Goal: Task Accomplishment & Management: Use online tool/utility

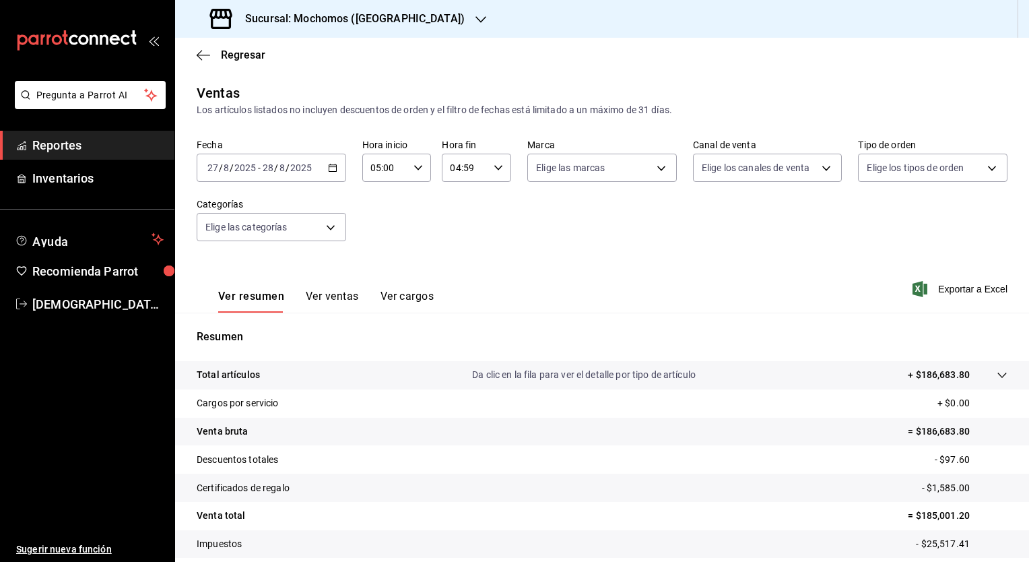
scroll to position [84, 0]
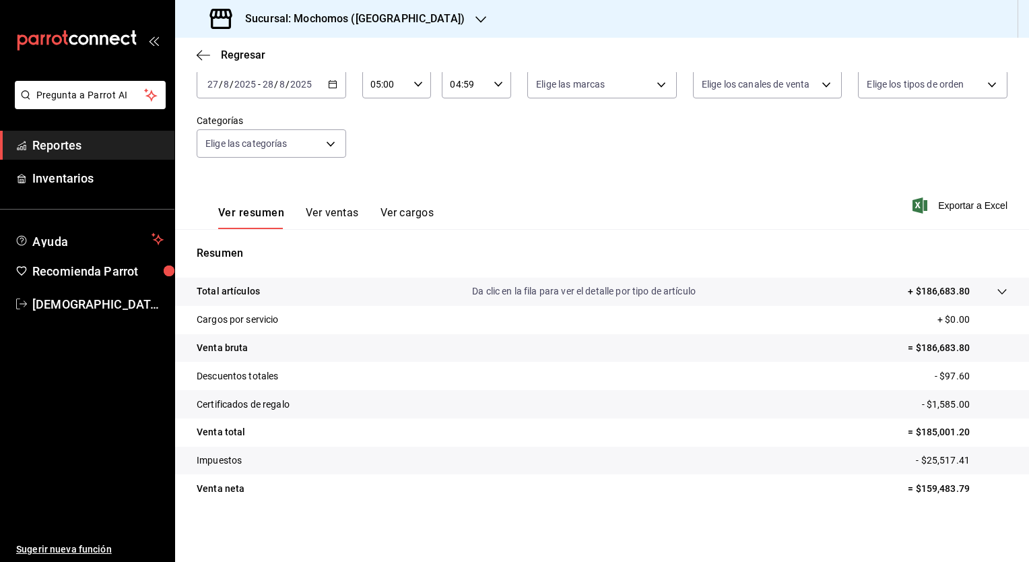
click at [331, 212] on button "Ver ventas" at bounding box center [332, 217] width 53 height 23
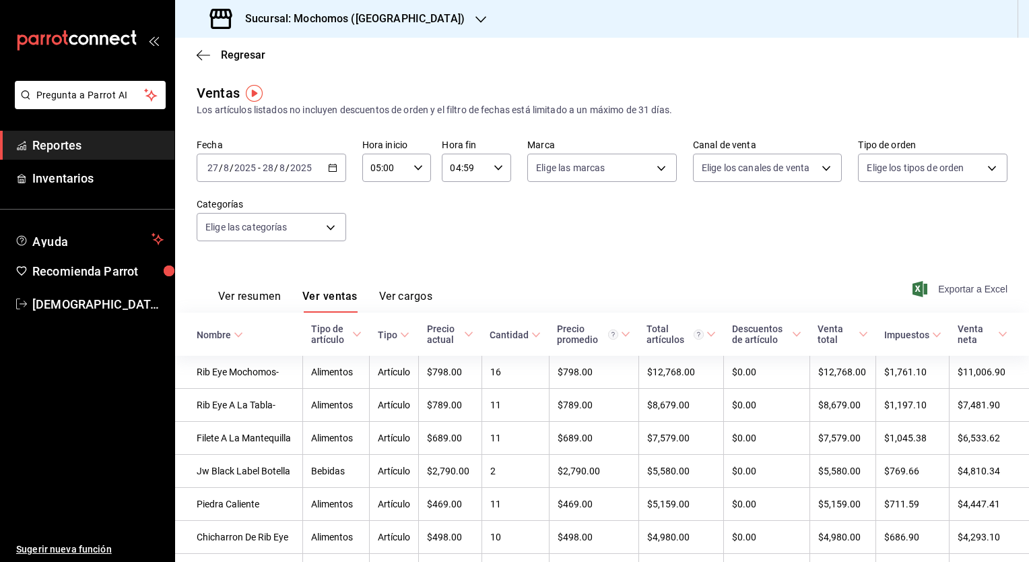
click at [957, 288] on span "Exportar a Excel" at bounding box center [961, 289] width 92 height 16
click at [369, 23] on h3 "Sucursal: Mochomos ([GEOGRAPHIC_DATA])" at bounding box center [349, 19] width 230 height 16
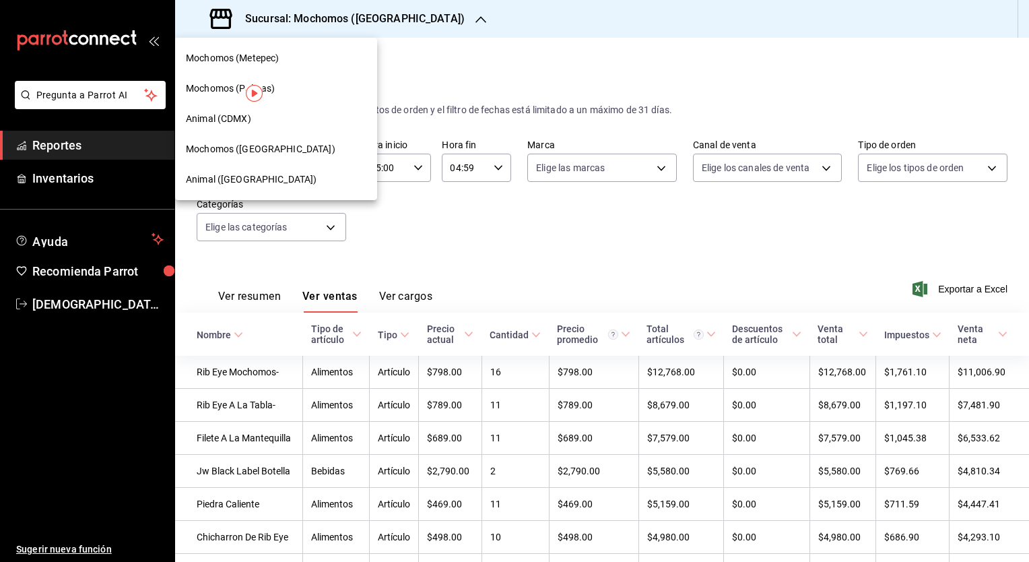
click at [225, 178] on span "Animal ([GEOGRAPHIC_DATA])" at bounding box center [251, 179] width 131 height 14
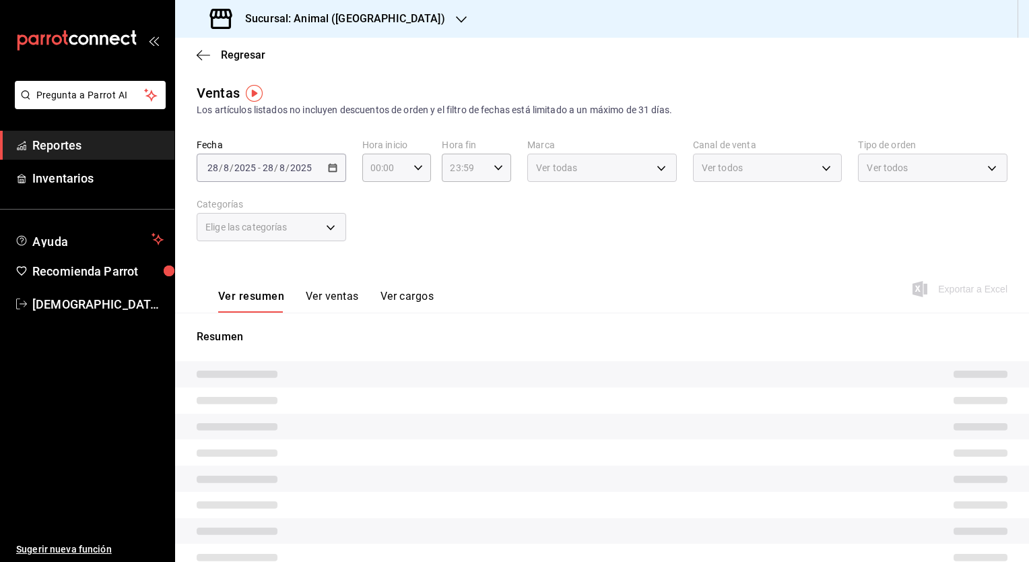
type input "05:00"
type input "04:59"
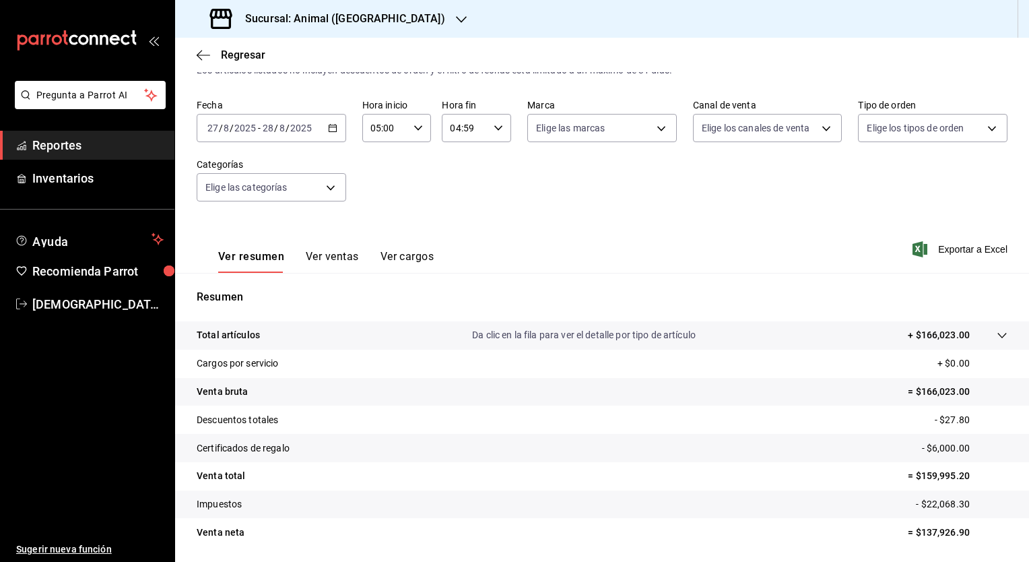
scroll to position [84, 0]
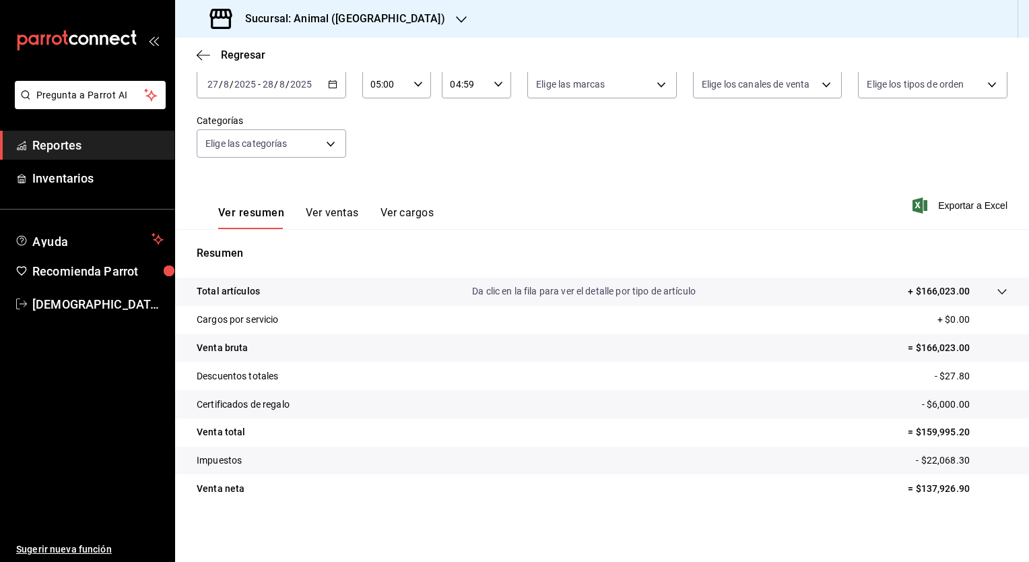
click at [598, 290] on p "Da clic en la fila para ver el detalle por tipo de artículo" at bounding box center [584, 291] width 224 height 14
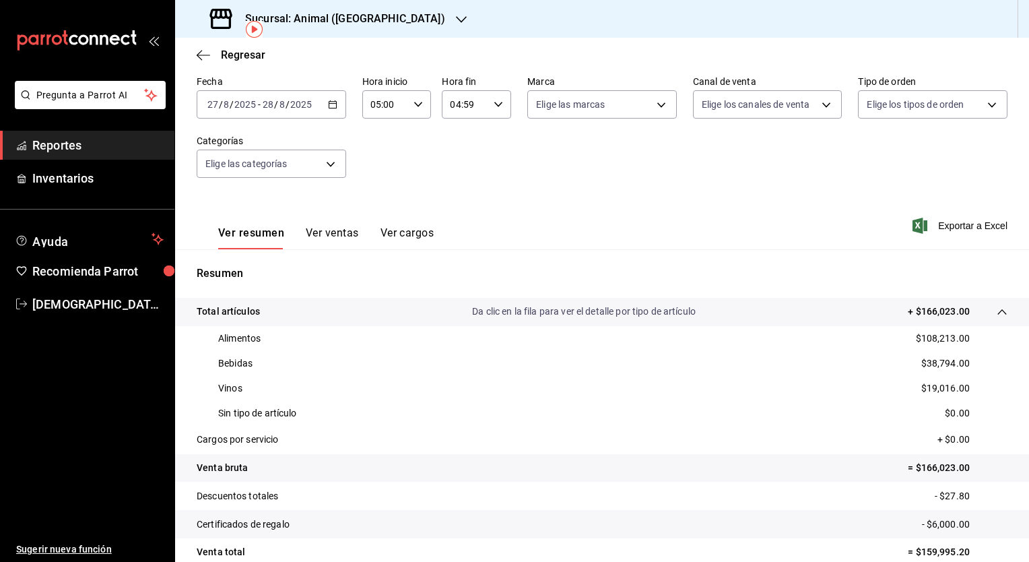
scroll to position [0, 0]
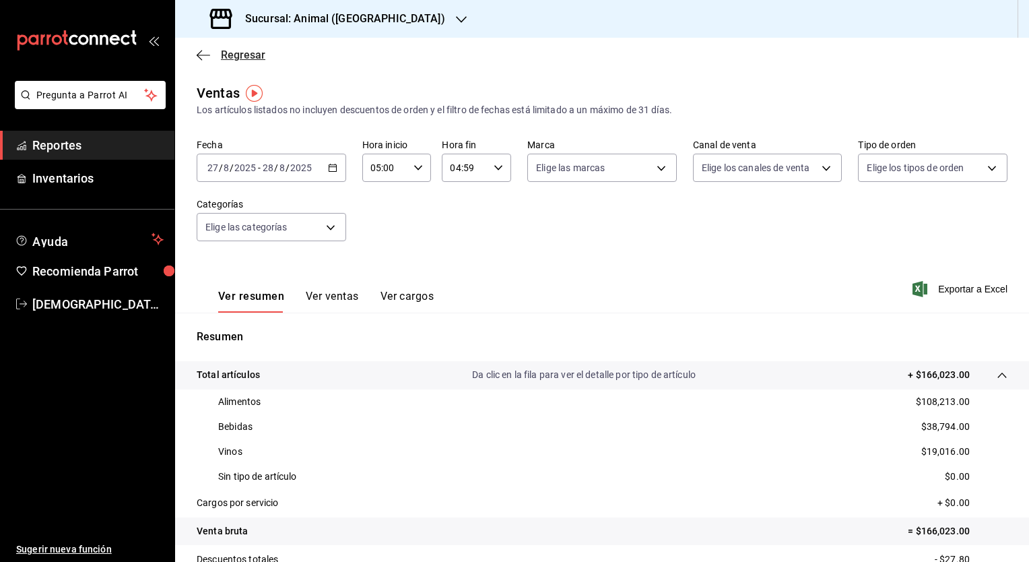
click at [201, 57] on icon "button" at bounding box center [203, 55] width 13 height 12
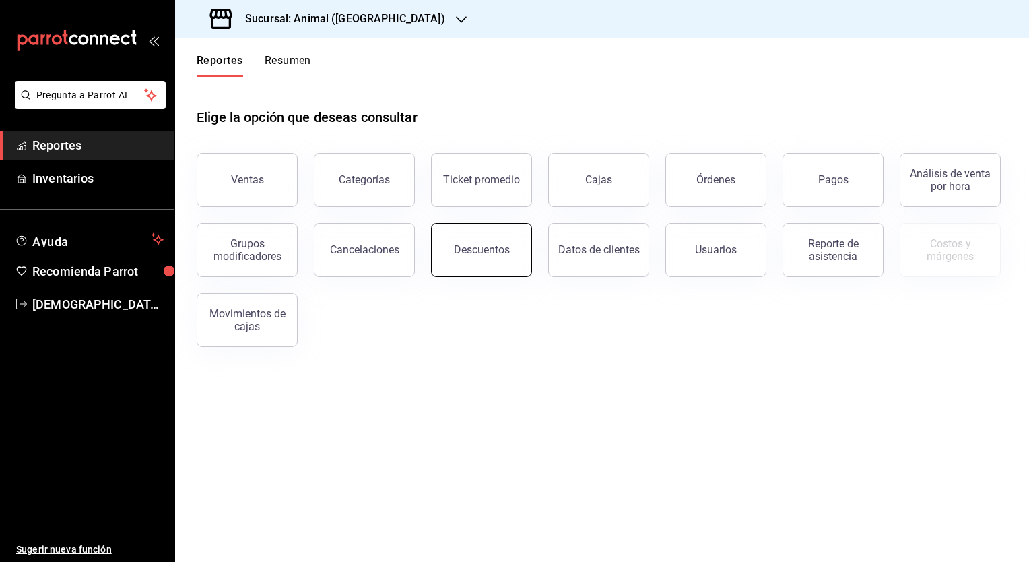
click at [492, 245] on div "Descuentos" at bounding box center [482, 249] width 56 height 13
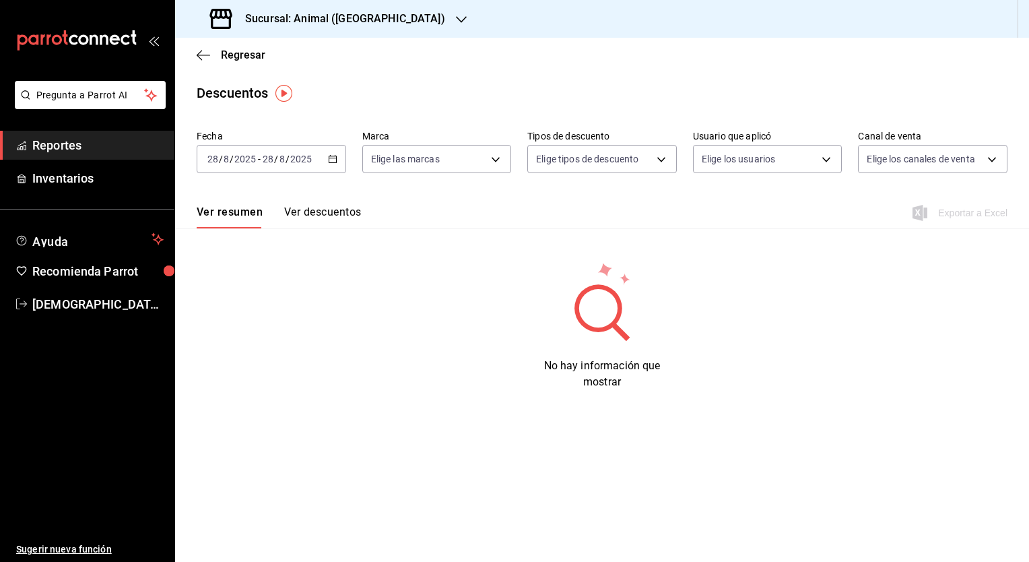
click at [341, 211] on button "Ver descuentos" at bounding box center [322, 216] width 77 height 23
click at [337, 153] on div "[DATE] [DATE] - [DATE] [DATE]" at bounding box center [272, 159] width 150 height 28
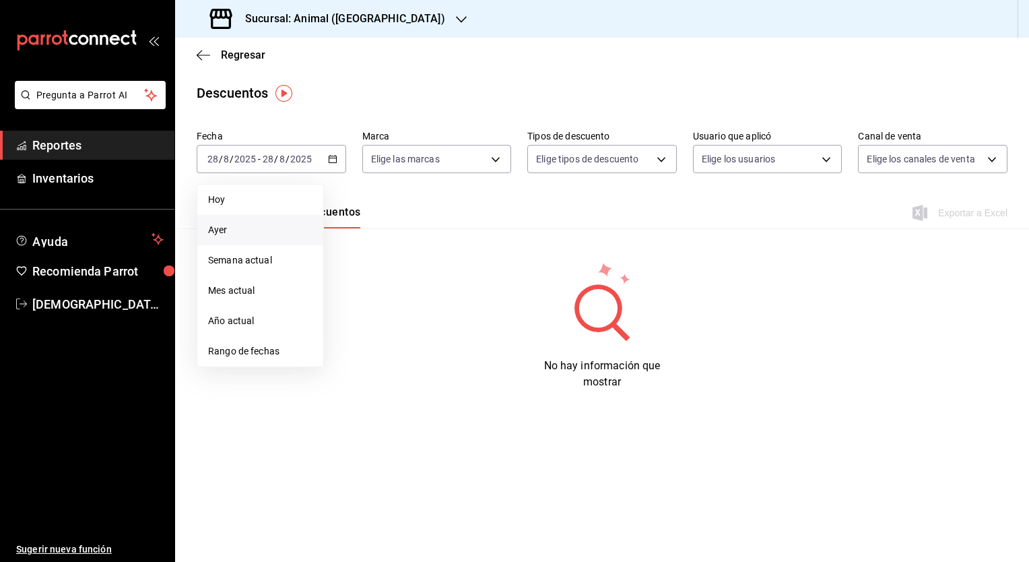
click at [236, 228] on span "Ayer" at bounding box center [260, 230] width 104 height 14
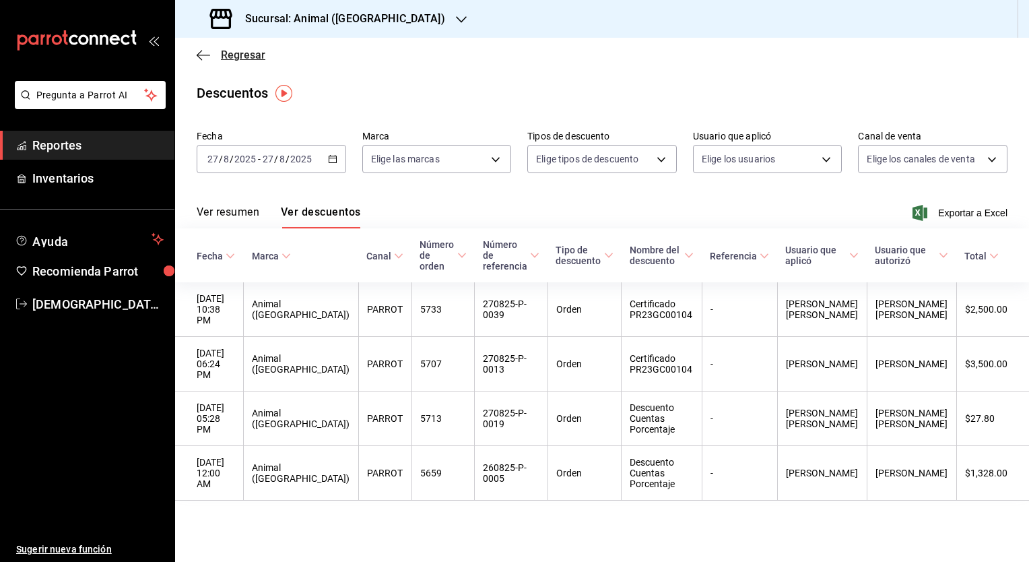
click at [207, 55] on icon "button" at bounding box center [203, 55] width 13 height 1
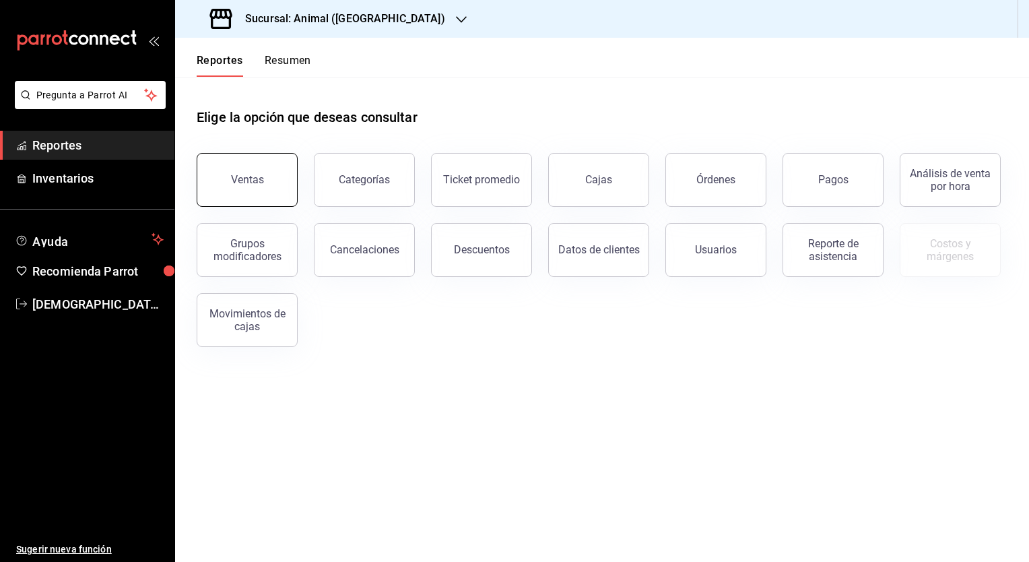
click at [258, 179] on div "Ventas" at bounding box center [247, 179] width 33 height 13
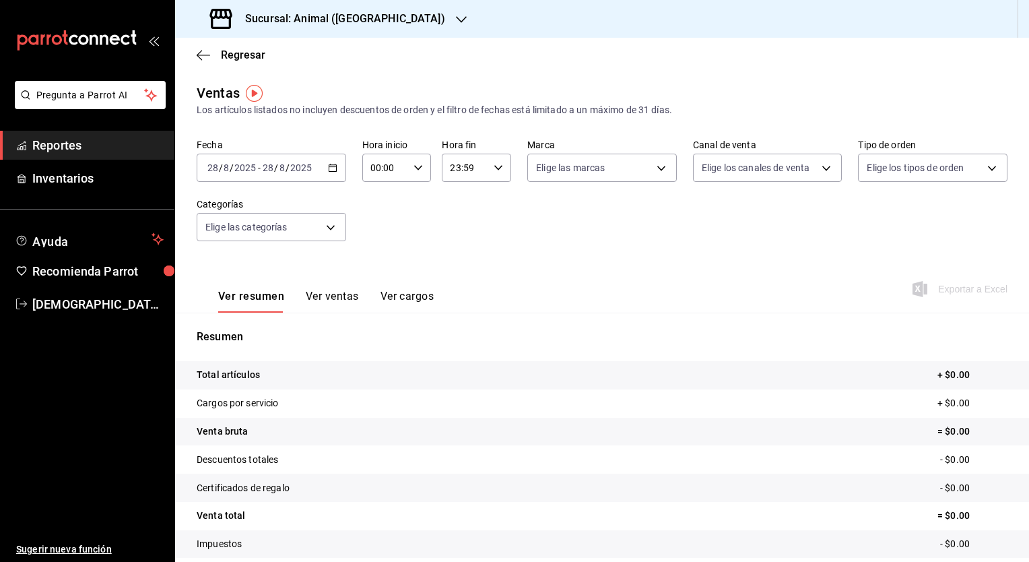
click at [338, 170] on div "[DATE] [DATE] - [DATE] [DATE]" at bounding box center [272, 168] width 150 height 28
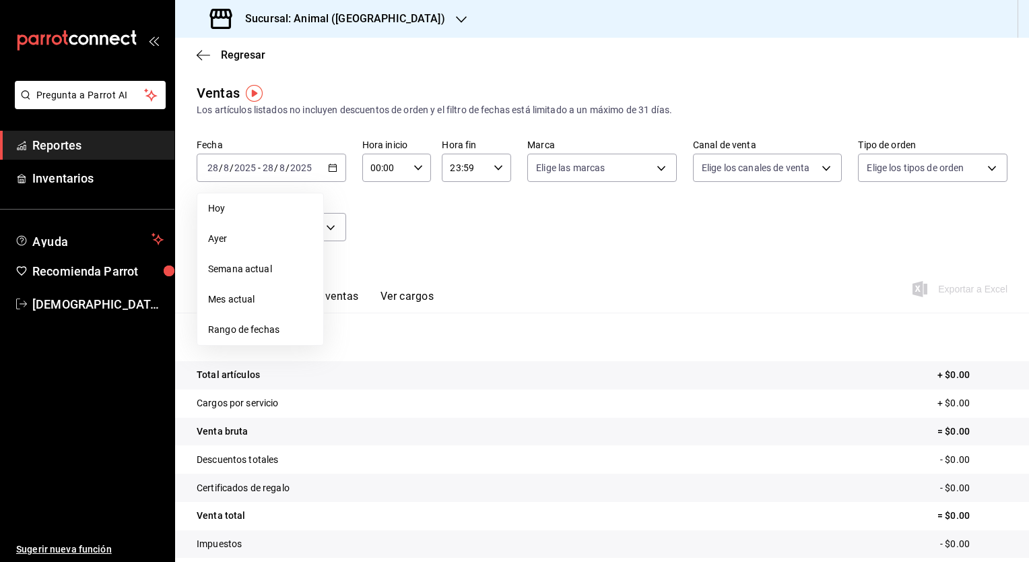
click at [250, 329] on span "Rango de fechas" at bounding box center [260, 330] width 104 height 14
click at [404, 370] on button "27" at bounding box center [400, 376] width 24 height 24
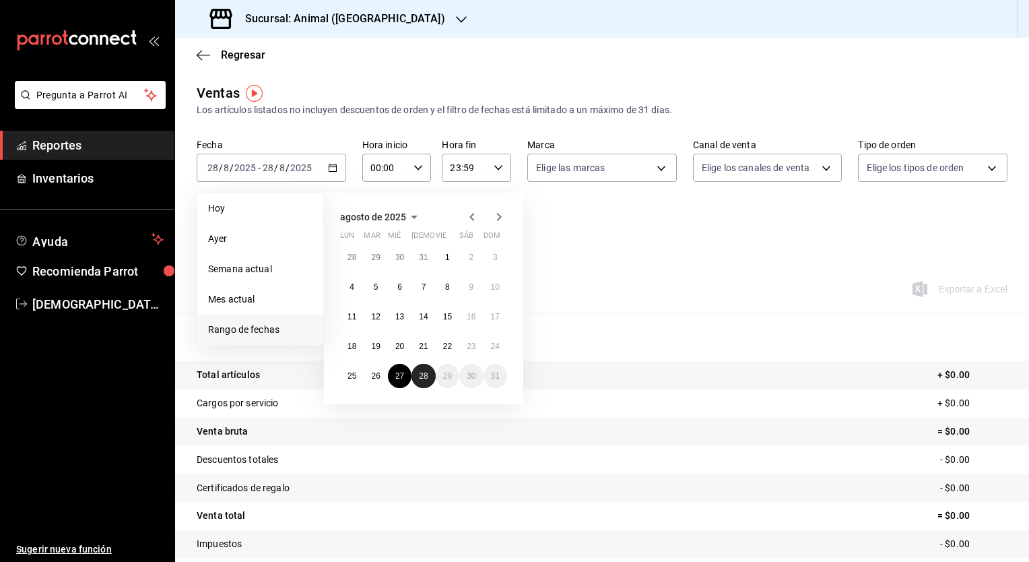
click at [420, 376] on abbr "28" at bounding box center [423, 375] width 9 height 9
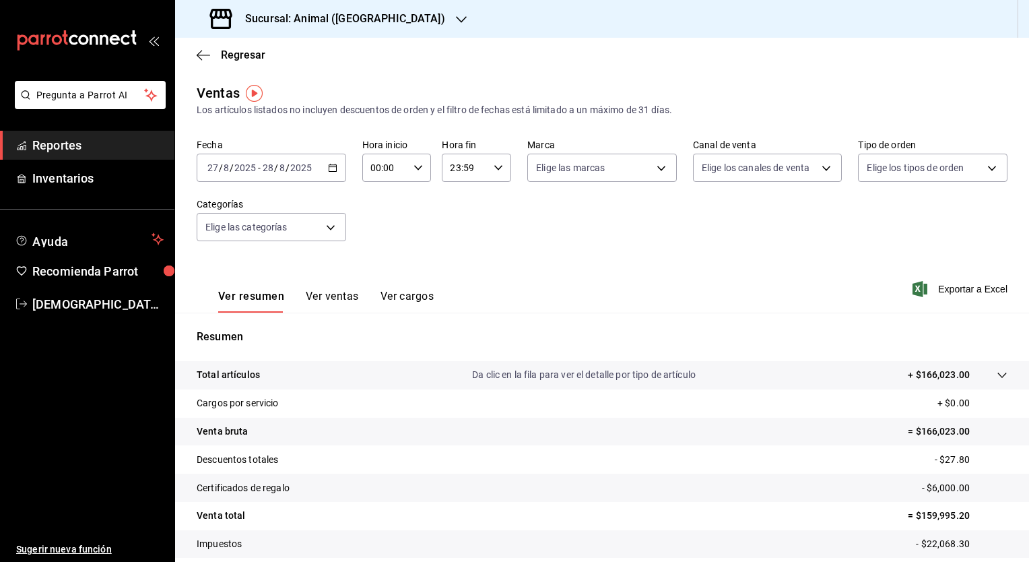
click at [380, 175] on input "00:00" at bounding box center [385, 167] width 46 height 27
click at [373, 275] on span "05" at bounding box center [377, 274] width 13 height 11
type input "05:00"
click at [461, 163] on div at bounding box center [514, 281] width 1029 height 562
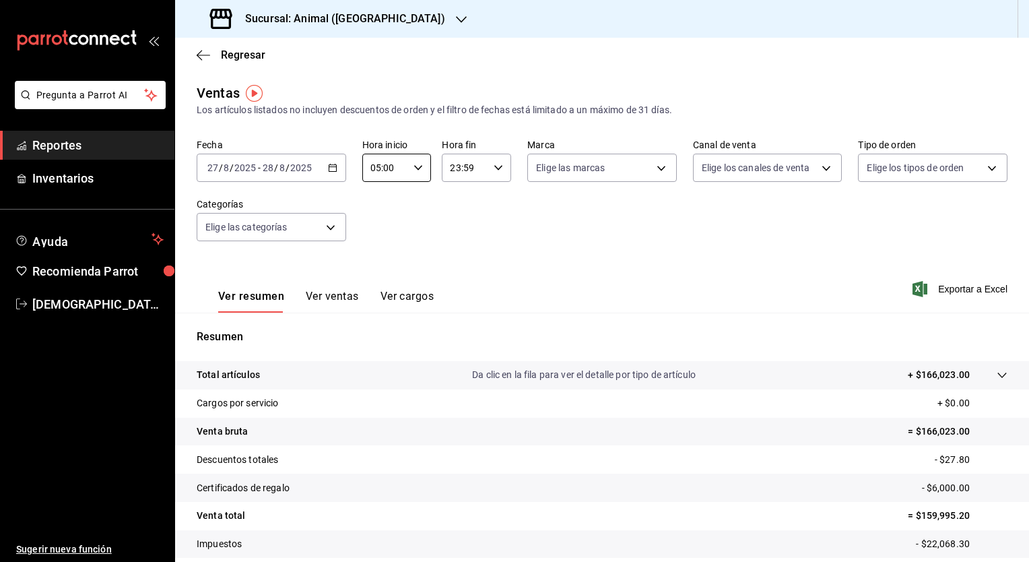
click at [461, 163] on input "23:59" at bounding box center [465, 167] width 46 height 27
click at [457, 252] on span "04" at bounding box center [456, 246] width 13 height 11
type input "04:59"
click at [750, 268] on div at bounding box center [514, 281] width 1029 height 562
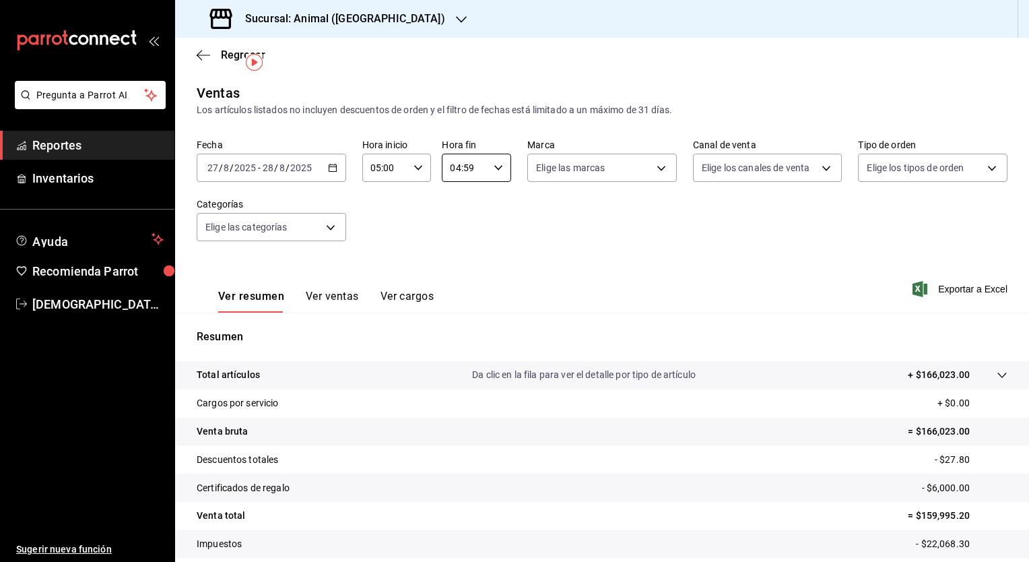
scroll to position [84, 0]
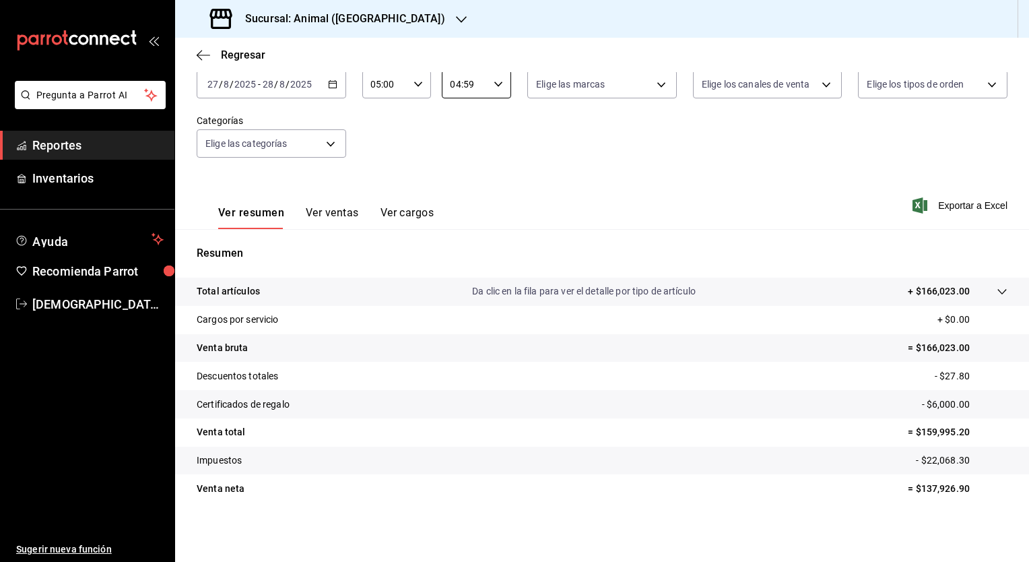
click at [336, 213] on button "Ver ventas" at bounding box center [332, 217] width 53 height 23
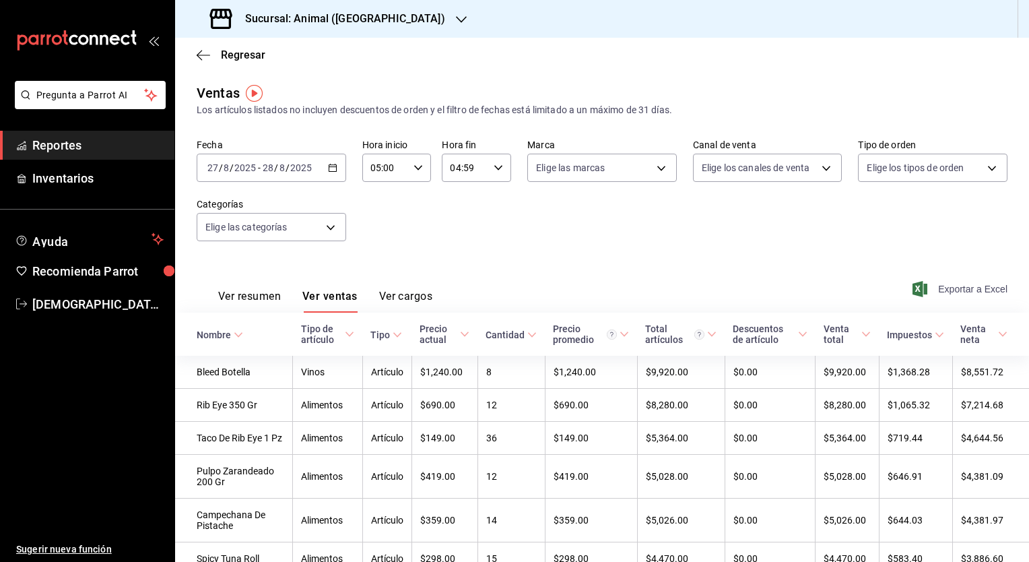
click at [968, 288] on span "Exportar a Excel" at bounding box center [961, 289] width 92 height 16
